Goal: Information Seeking & Learning: Compare options

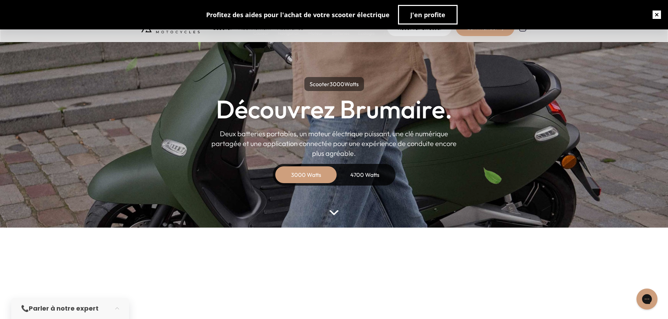
click at [653, 14] on button "button" at bounding box center [656, 15] width 22 height 22
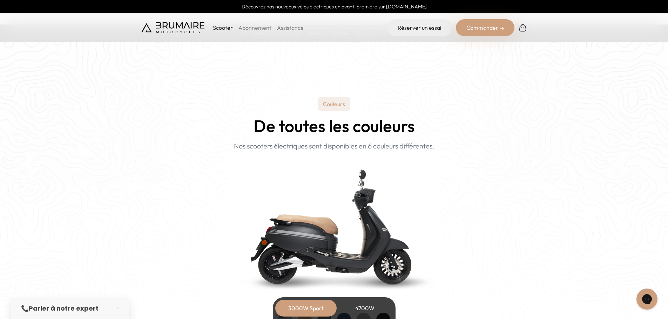
scroll to position [771, 0]
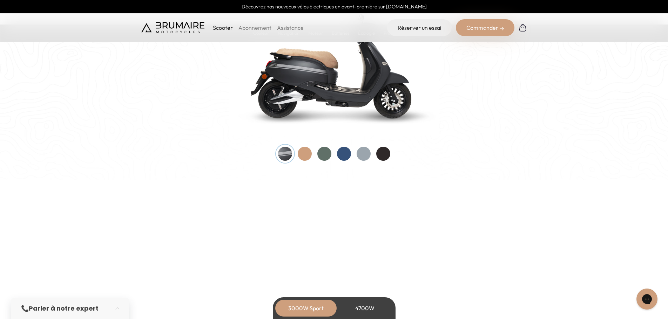
click at [311, 156] on div at bounding box center [305, 154] width 14 height 14
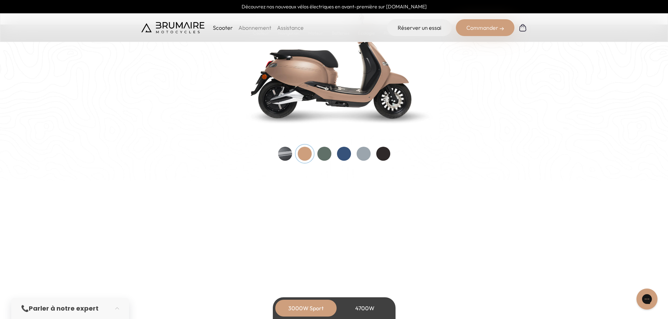
click at [317, 155] on div at bounding box center [334, 154] width 112 height 14
click at [337, 154] on div at bounding box center [344, 154] width 14 height 14
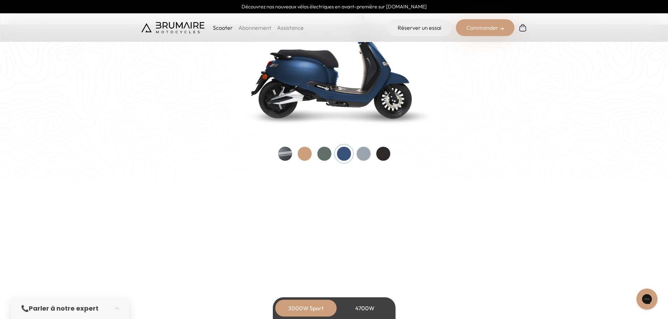
click at [354, 156] on div at bounding box center [334, 154] width 112 height 14
click at [357, 156] on div at bounding box center [364, 154] width 14 height 14
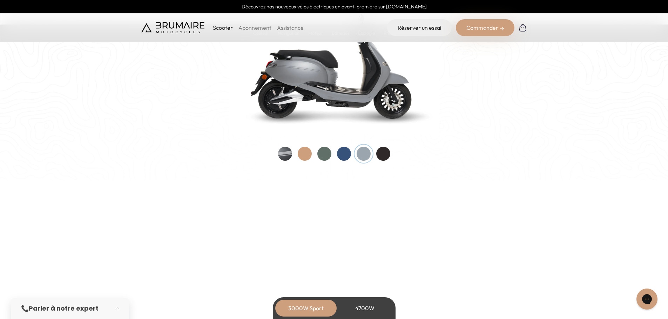
click at [358, 156] on div at bounding box center [364, 154] width 14 height 14
click at [386, 158] on div at bounding box center [383, 154] width 14 height 14
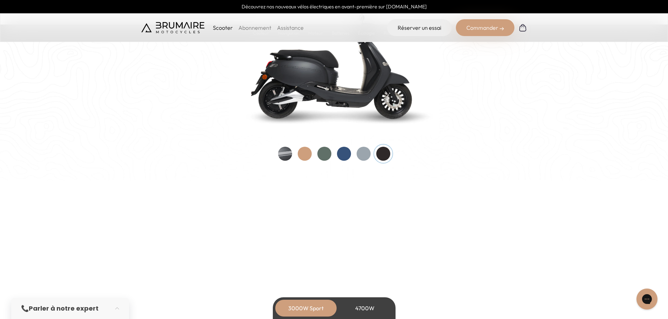
click at [352, 158] on div at bounding box center [334, 154] width 112 height 14
click at [347, 157] on div at bounding box center [344, 154] width 14 height 14
click at [331, 156] on div at bounding box center [324, 154] width 14 height 14
click at [317, 156] on div at bounding box center [324, 154] width 14 height 14
click at [297, 155] on div at bounding box center [334, 154] width 112 height 14
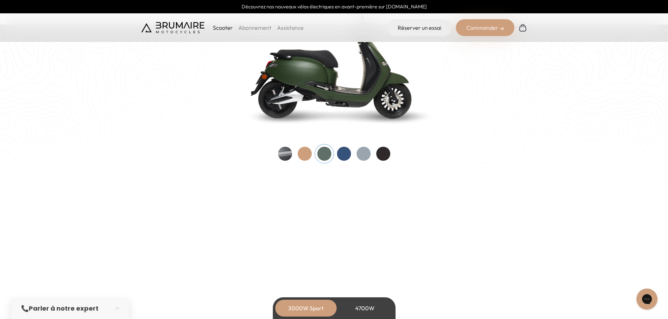
click at [300, 154] on div at bounding box center [305, 154] width 14 height 14
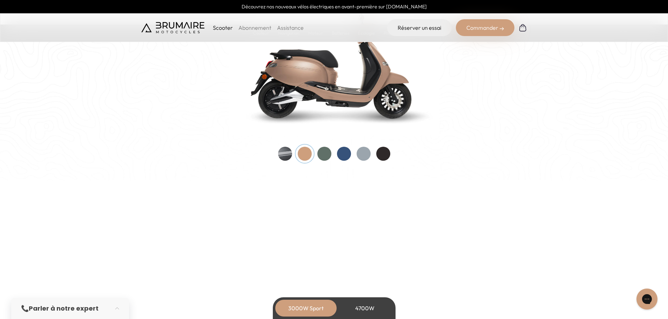
click at [285, 154] on div at bounding box center [285, 154] width 14 height 14
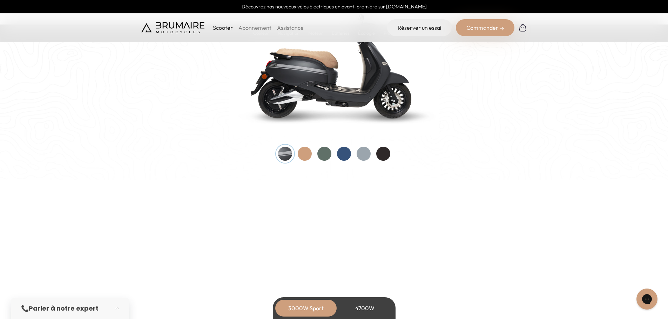
click at [310, 157] on div at bounding box center [305, 154] width 14 height 14
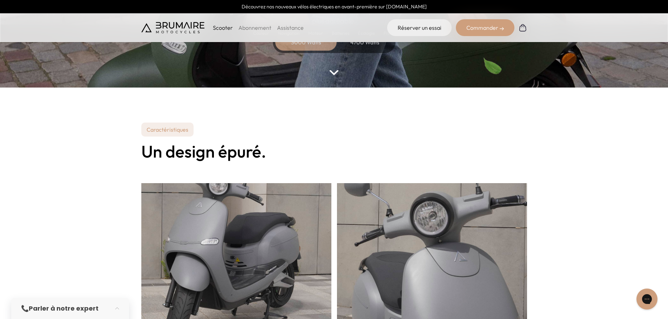
scroll to position [0, 0]
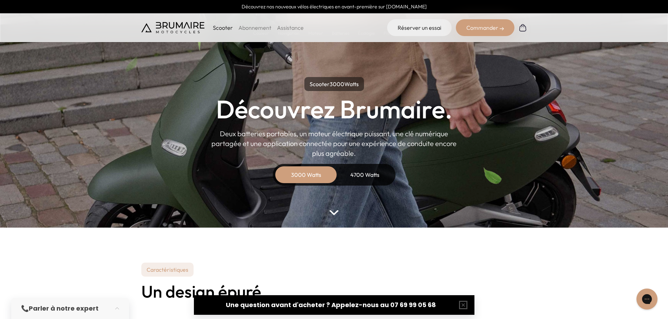
drag, startPoint x: 459, startPoint y: 306, endPoint x: 467, endPoint y: 290, distance: 17.7
click at [460, 306] on button "button" at bounding box center [463, 305] width 22 height 22
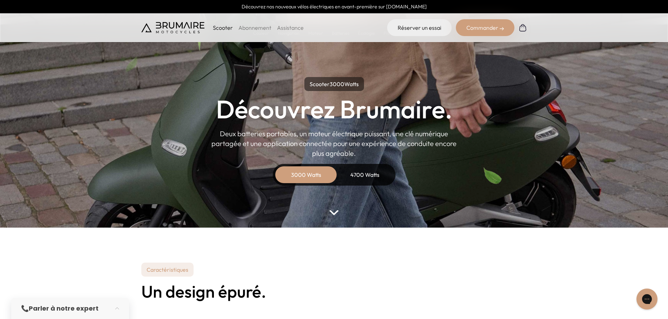
click at [359, 180] on div "4700 Watts" at bounding box center [365, 175] width 56 height 17
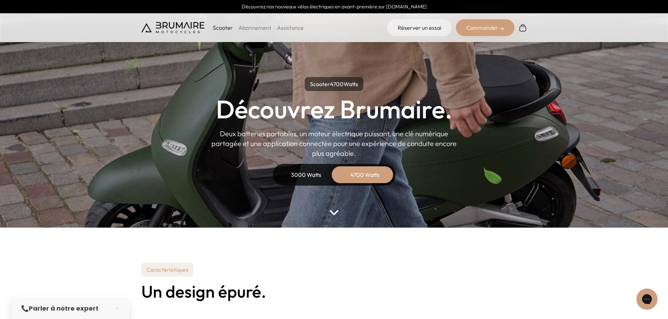
click at [303, 170] on div "3000 Watts" at bounding box center [306, 175] width 56 height 17
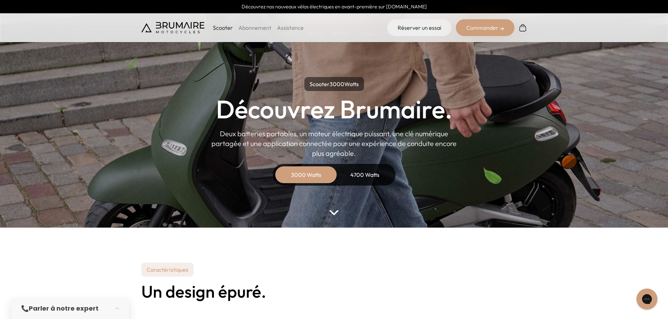
click at [363, 177] on div "4700 Watts" at bounding box center [365, 175] width 56 height 17
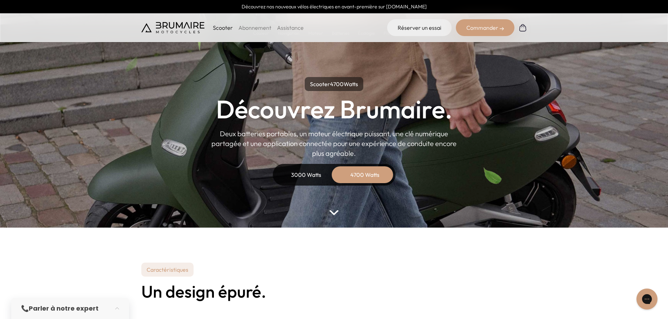
click at [305, 173] on div "3000 Watts" at bounding box center [306, 175] width 56 height 17
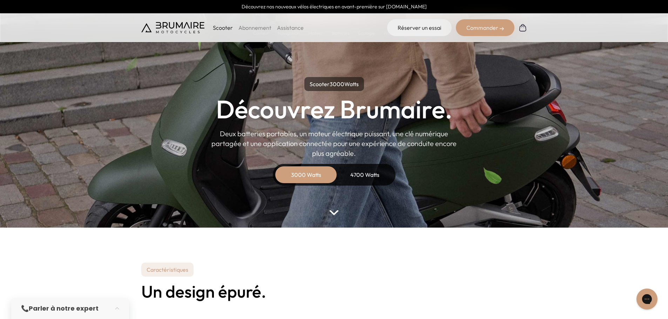
click at [356, 172] on div "4700 Watts" at bounding box center [365, 175] width 56 height 17
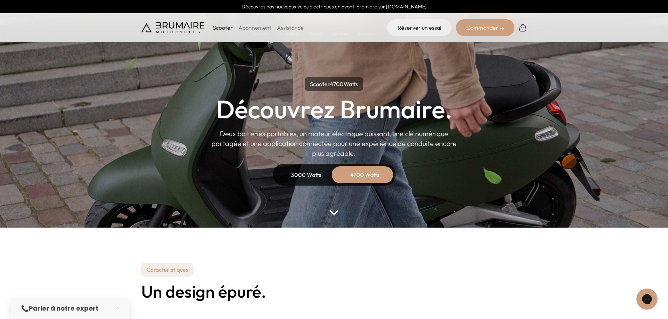
click at [317, 171] on div "3000 Watts" at bounding box center [306, 175] width 56 height 17
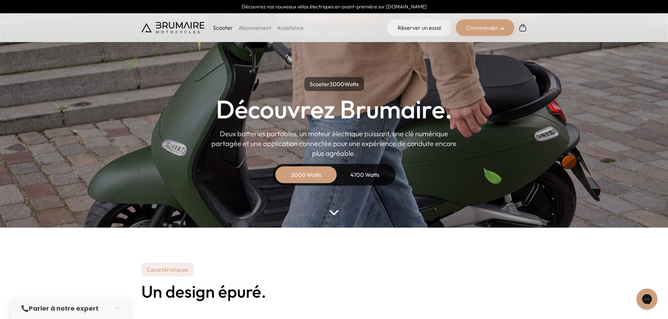
click at [373, 171] on div "4700 Watts" at bounding box center [365, 175] width 56 height 17
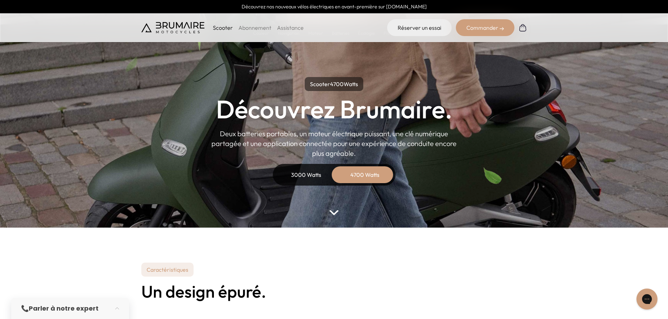
click at [321, 172] on div "3000 Watts" at bounding box center [306, 175] width 56 height 17
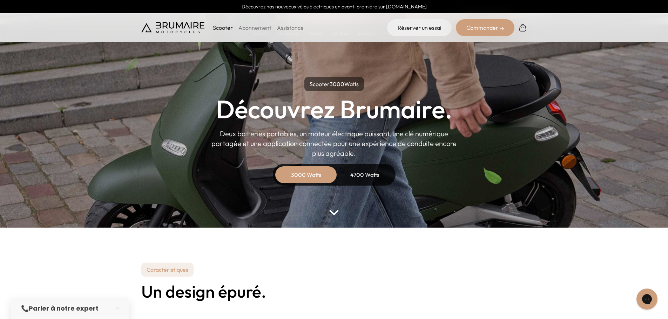
click at [398, 171] on div "Scooter 3000 Watts Découvrez Brumaire. Deux batteries portables, un moteur élec…" at bounding box center [334, 131] width 316 height 109
click at [379, 172] on div "4700 Watts" at bounding box center [365, 175] width 56 height 17
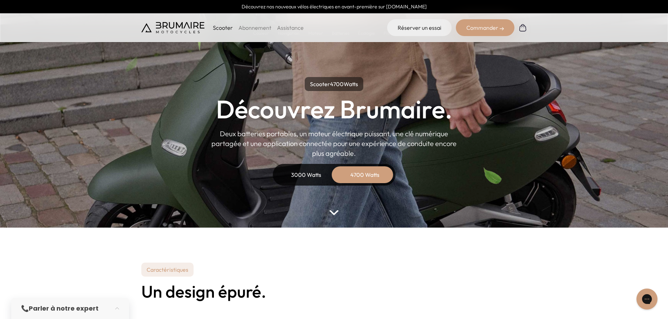
click at [313, 175] on div "3000 Watts" at bounding box center [306, 175] width 56 height 17
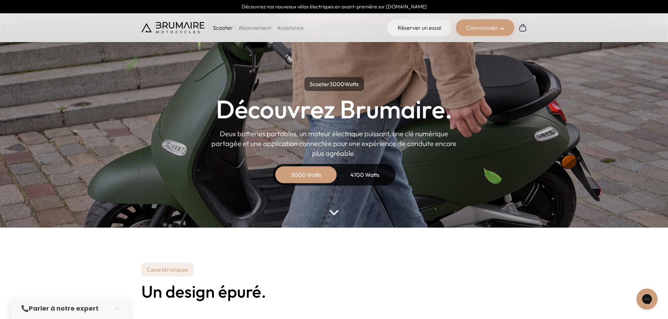
click at [369, 175] on div "4700 Watts" at bounding box center [365, 175] width 56 height 17
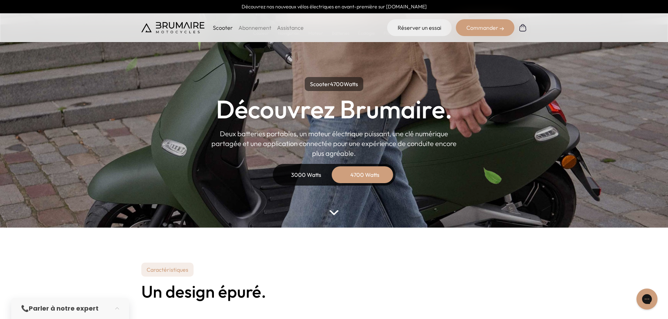
click at [313, 176] on div "3000 Watts" at bounding box center [306, 175] width 56 height 17
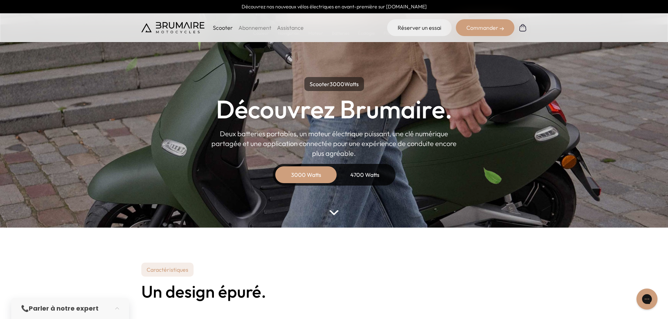
click at [367, 177] on div "4700 Watts" at bounding box center [365, 175] width 56 height 17
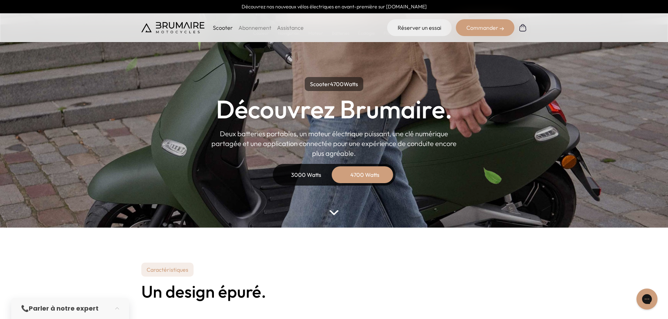
click at [286, 181] on div "3000 Watts" at bounding box center [306, 175] width 56 height 17
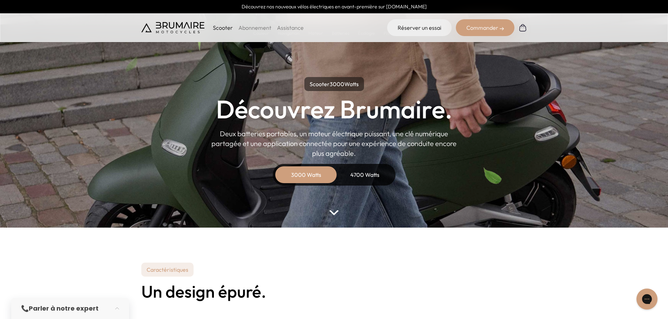
click at [382, 170] on div "4700 Watts" at bounding box center [365, 175] width 56 height 17
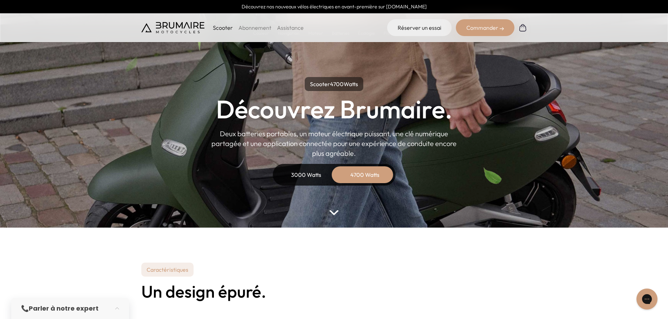
click at [300, 174] on div "3000 Watts" at bounding box center [306, 175] width 56 height 17
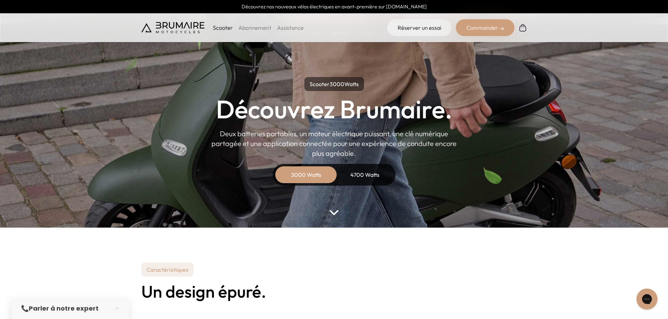
click at [381, 171] on div "4700 Watts" at bounding box center [365, 175] width 56 height 17
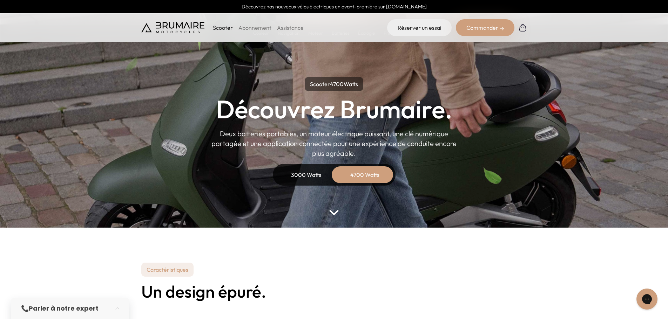
click at [293, 172] on div "3000 Watts" at bounding box center [306, 175] width 56 height 17
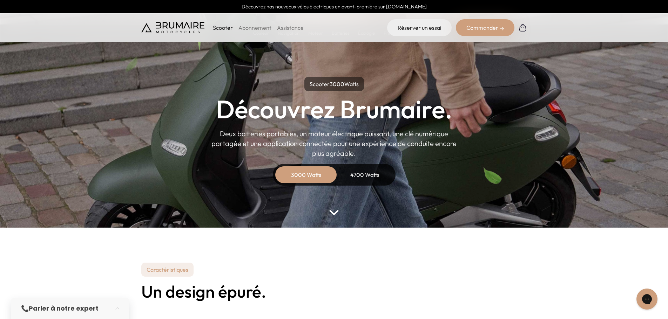
click at [374, 173] on div "4700 Watts" at bounding box center [365, 175] width 56 height 17
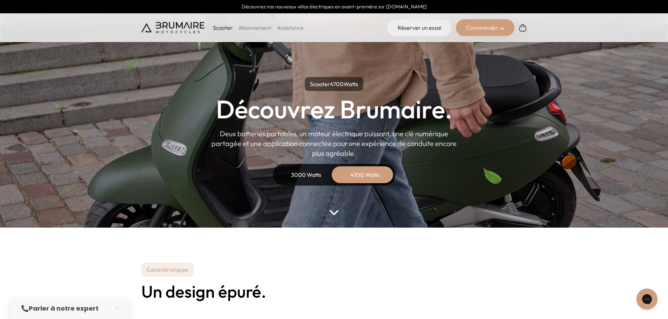
click at [301, 173] on div "3000 Watts" at bounding box center [306, 175] width 56 height 17
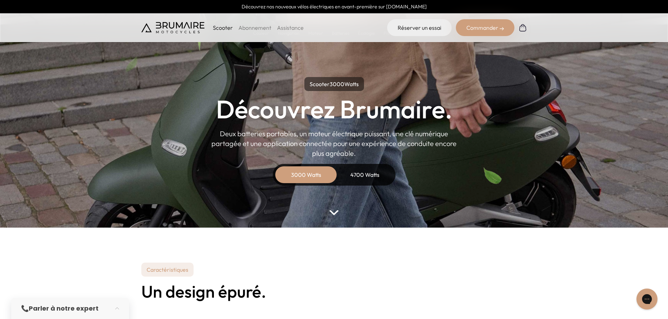
click at [367, 171] on div "4700 Watts" at bounding box center [365, 175] width 56 height 17
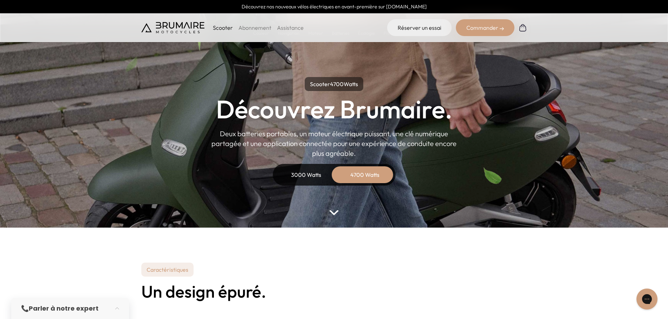
click at [298, 177] on div "3000 Watts" at bounding box center [306, 175] width 56 height 17
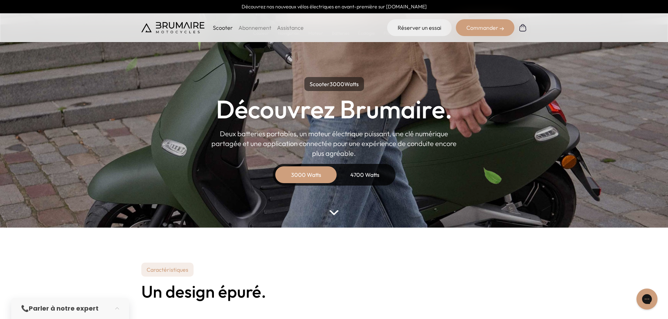
click at [359, 171] on div "4700 Watts" at bounding box center [365, 175] width 56 height 17
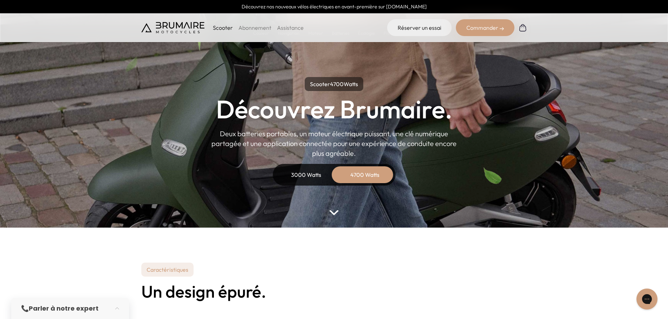
click at [306, 171] on div "3000 Watts" at bounding box center [306, 175] width 56 height 17
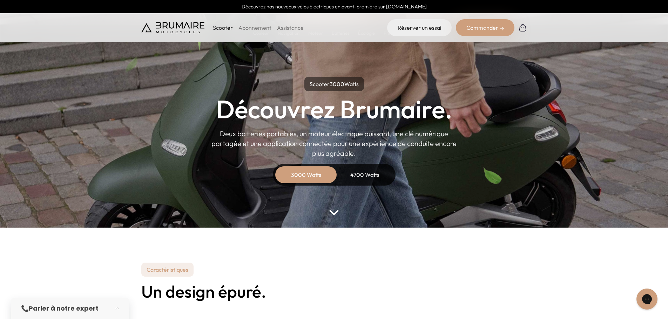
click at [390, 170] on div "4700 Watts" at bounding box center [365, 175] width 56 height 17
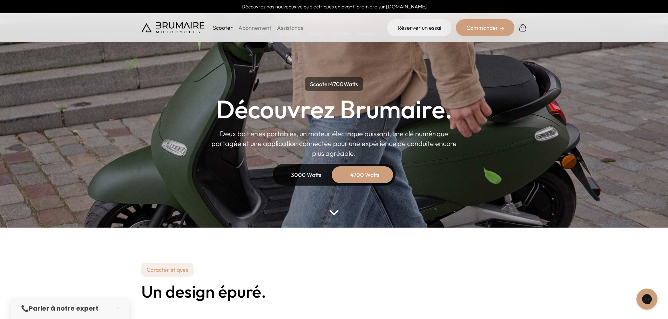
click at [308, 173] on div "3000 Watts" at bounding box center [306, 175] width 56 height 17
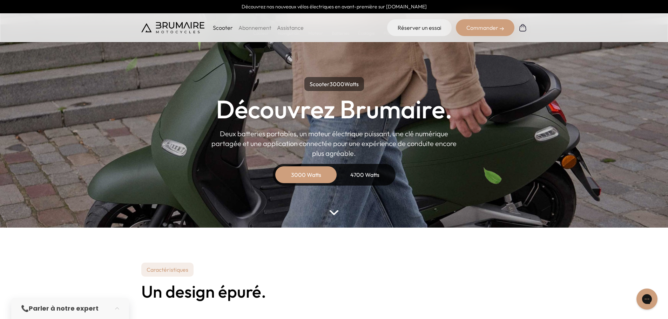
click at [383, 171] on div "4700 Watts" at bounding box center [365, 175] width 56 height 17
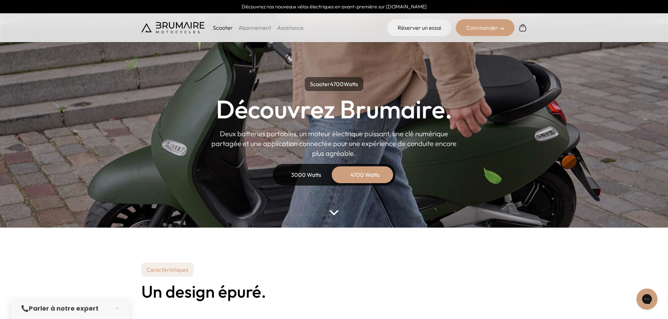
click at [313, 172] on div "3000 Watts" at bounding box center [306, 175] width 56 height 17
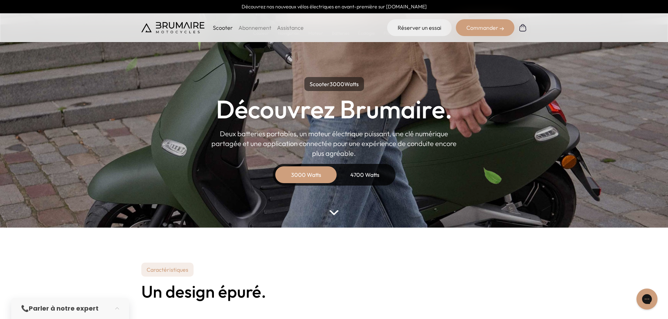
click at [369, 172] on div "4700 Watts" at bounding box center [365, 175] width 56 height 17
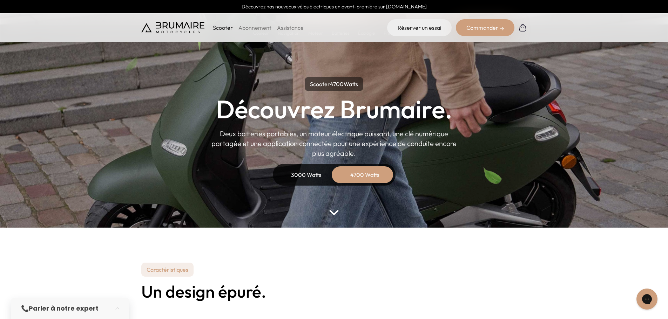
click at [315, 173] on div "3000 Watts" at bounding box center [306, 175] width 56 height 17
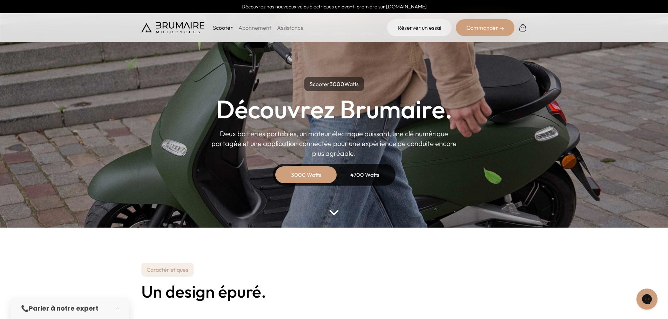
click at [370, 176] on div "4700 Watts" at bounding box center [365, 175] width 56 height 17
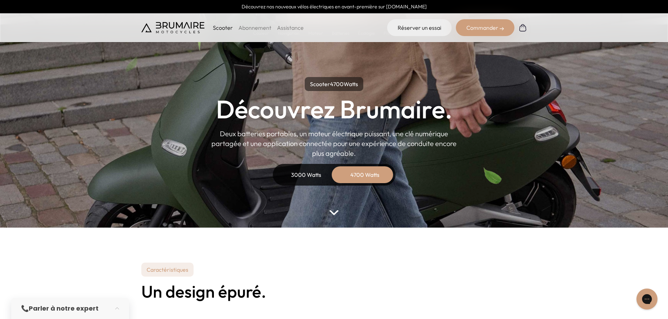
click at [326, 177] on div "3000 Watts" at bounding box center [306, 175] width 56 height 17
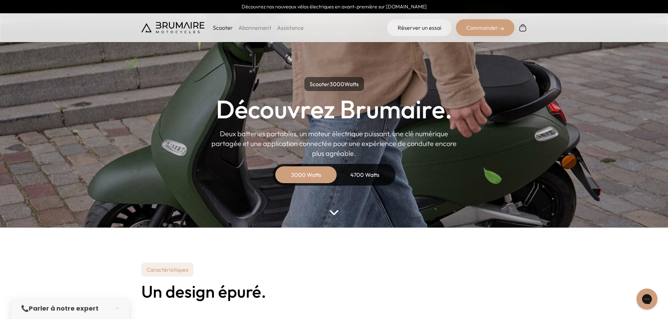
click at [367, 176] on div "4700 Watts" at bounding box center [365, 175] width 56 height 17
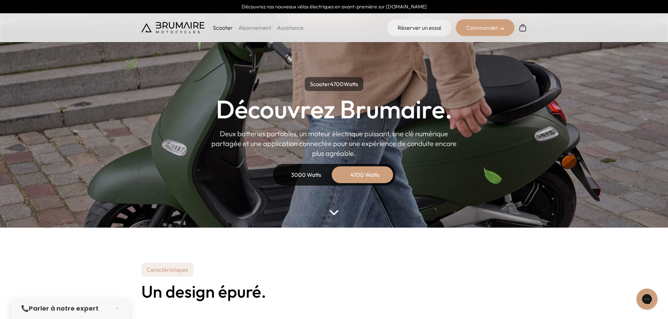
click at [321, 176] on div "3000 Watts" at bounding box center [306, 175] width 56 height 17
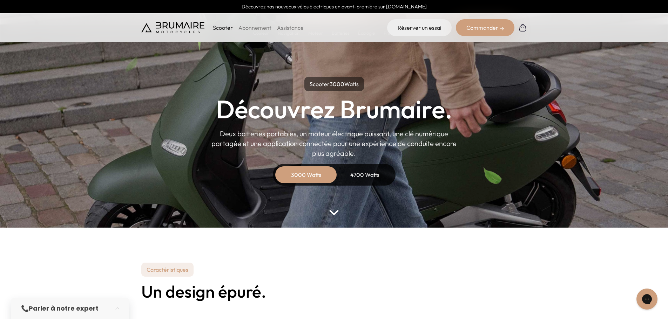
click at [401, 176] on div "Scooter 3000 Watts Découvrez Brumaire. Deux batteries portables, un moteur élec…" at bounding box center [334, 131] width 316 height 109
click at [391, 176] on div "4700 Watts" at bounding box center [365, 175] width 56 height 17
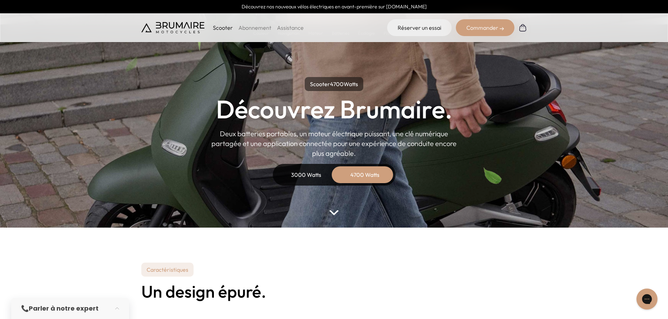
click at [307, 174] on div "3000 Watts" at bounding box center [306, 175] width 56 height 17
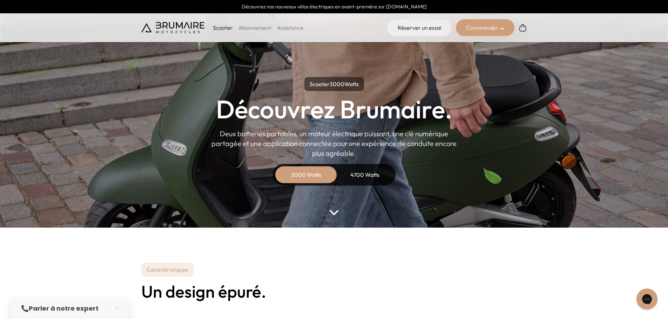
click at [366, 176] on div "4700 Watts" at bounding box center [365, 175] width 56 height 17
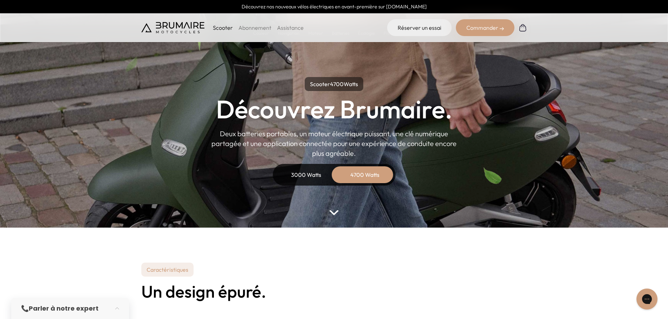
click at [300, 176] on div "3000 Watts" at bounding box center [306, 175] width 56 height 17
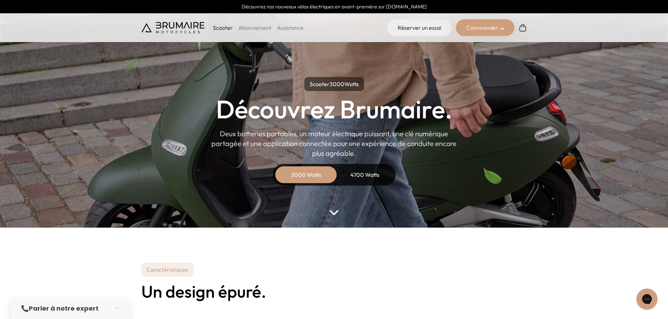
click at [363, 175] on div "4700 Watts" at bounding box center [365, 175] width 56 height 17
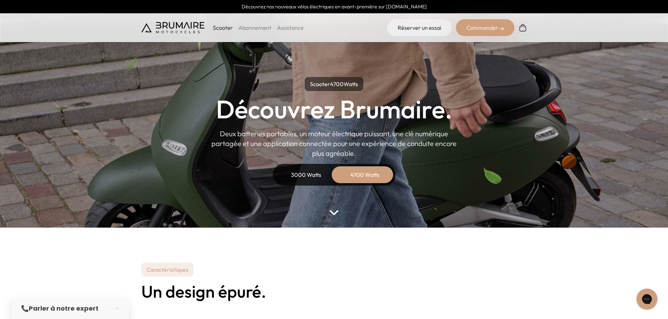
click at [320, 171] on div "3000 Watts" at bounding box center [306, 175] width 56 height 17
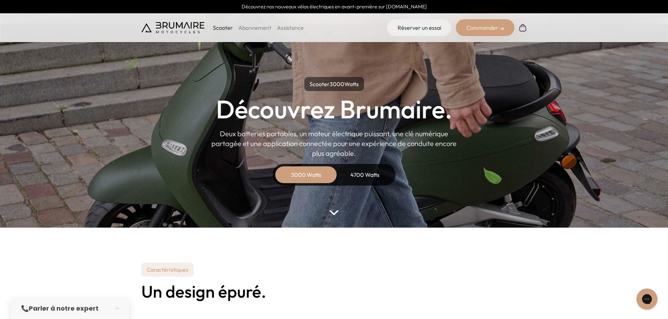
click at [374, 173] on div "4700 Watts" at bounding box center [365, 175] width 56 height 17
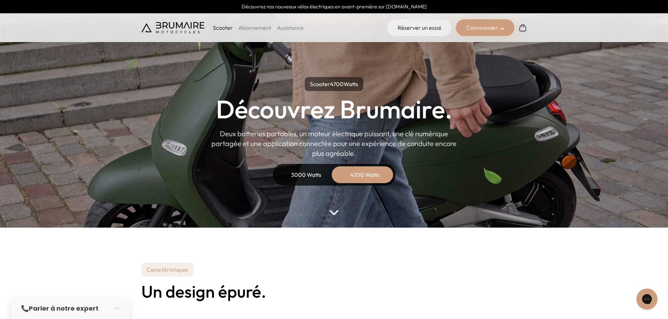
click at [327, 114] on h1 "Découvrez Brumaire." at bounding box center [334, 109] width 236 height 25
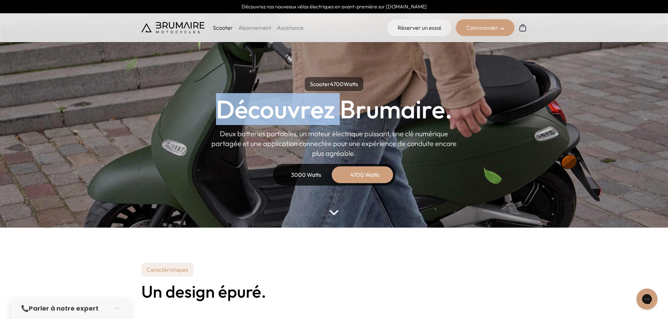
click at [327, 114] on h1 "Découvrez Brumaire." at bounding box center [334, 109] width 236 height 25
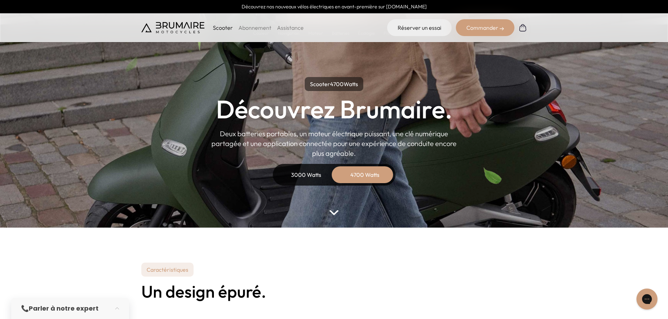
click at [334, 147] on p "Deux batteries portables, un moteur électrique puissant, une clé numérique part…" at bounding box center [333, 143] width 245 height 29
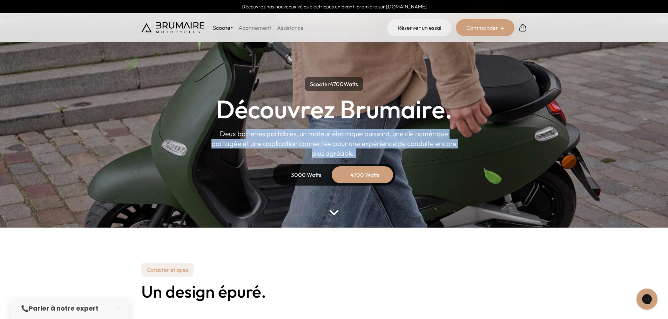
click at [334, 147] on p "Deux batteries portables, un moteur électrique puissant, une clé numérique part…" at bounding box center [333, 143] width 245 height 29
click at [338, 148] on p "Deux batteries portables, un moteur électrique puissant, une clé numérique part…" at bounding box center [333, 143] width 245 height 29
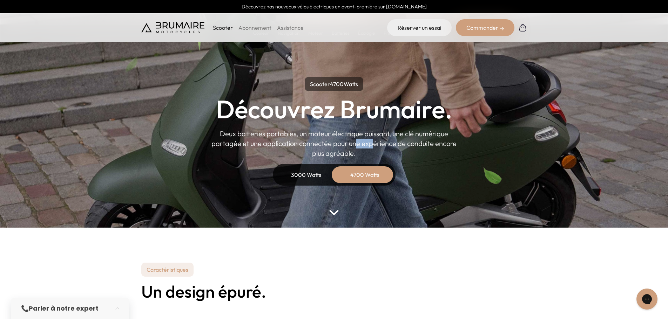
click at [338, 148] on p "Deux batteries portables, un moteur électrique puissant, une clé numérique part…" at bounding box center [333, 143] width 245 height 29
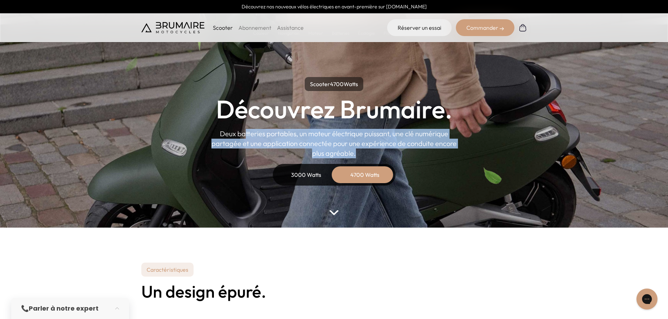
click at [338, 148] on p "Deux batteries portables, un moteur électrique puissant, une clé numérique part…" at bounding box center [333, 143] width 245 height 29
click at [341, 146] on p "Deux batteries portables, un moteur électrique puissant, une clé numérique part…" at bounding box center [333, 143] width 245 height 29
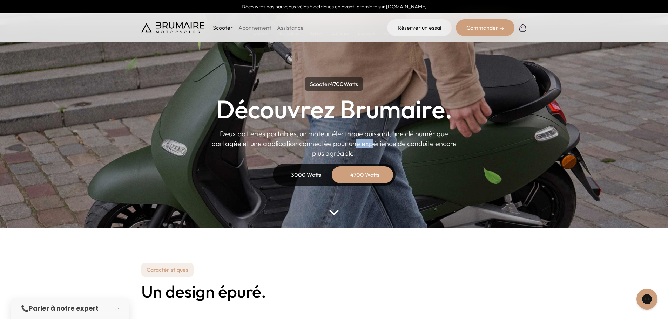
click at [341, 146] on p "Deux batteries portables, un moteur électrique puissant, une clé numérique part…" at bounding box center [333, 143] width 245 height 29
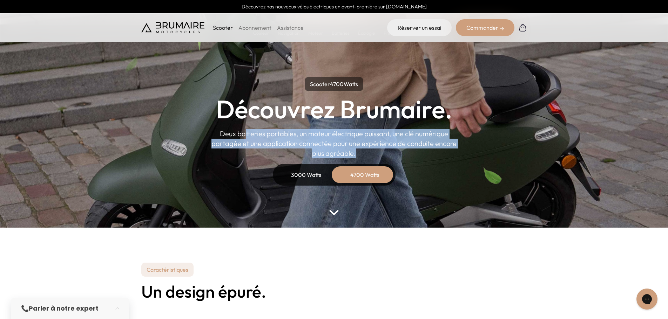
click at [342, 146] on p "Deux batteries portables, un moteur électrique puissant, une clé numérique part…" at bounding box center [333, 143] width 245 height 29
